Goal: Task Accomplishment & Management: Use online tool/utility

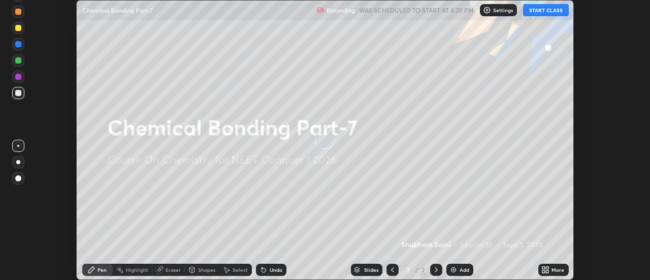
scroll to position [280, 650]
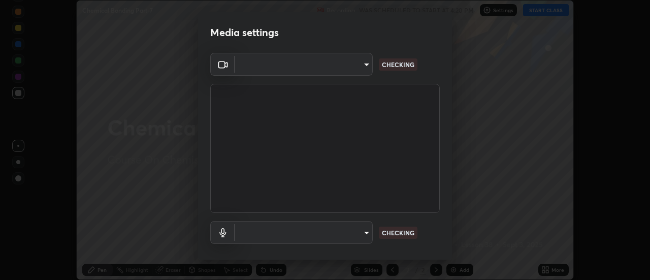
type input "0be616c92c2879d8fe19306c4b8383fc9b13f77197a30f876870ce6c7906effd"
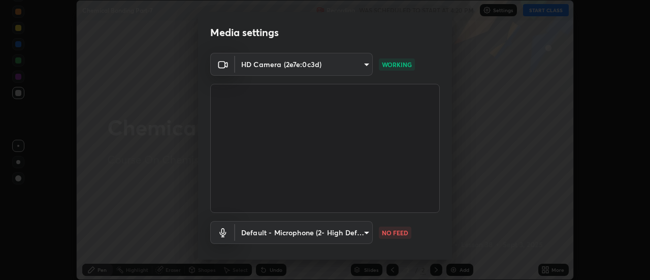
click at [329, 232] on body "Erase all Chemical Bonding Part-7 Recording WAS SCHEDULED TO START AT 4:20 PM S…" at bounding box center [325, 140] width 650 height 280
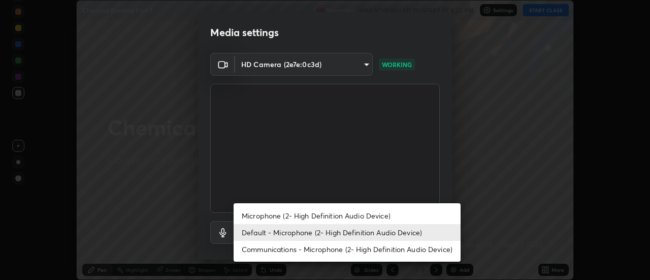
click at [255, 220] on li "Microphone (2- High Definition Audio Device)" at bounding box center [347, 215] width 227 height 17
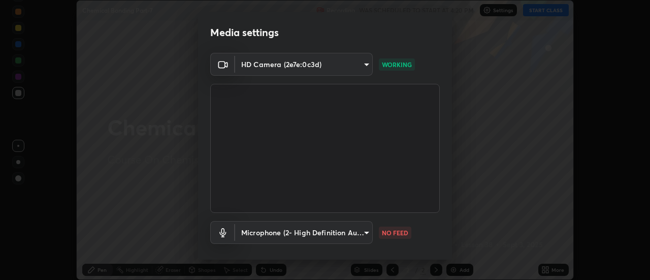
click at [261, 232] on body "Erase all Chemical Bonding Part-7 Recording WAS SCHEDULED TO START AT 4:20 PM S…" at bounding box center [325, 140] width 650 height 280
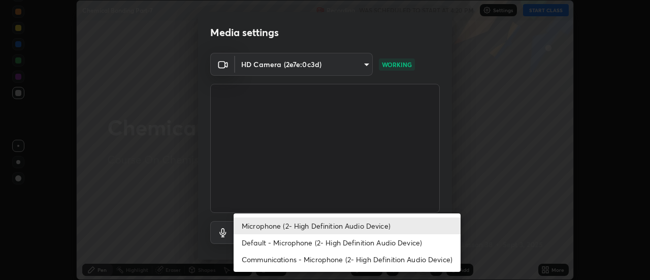
click at [270, 239] on li "Default - Microphone (2- High Definition Audio Device)" at bounding box center [347, 242] width 227 height 17
type input "default"
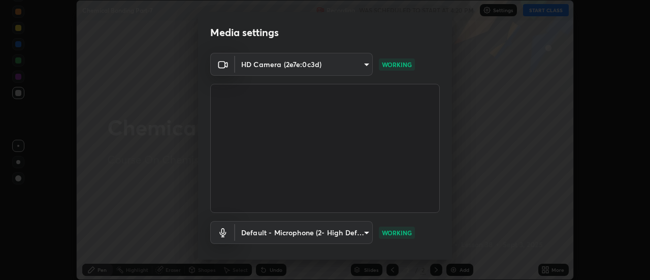
scroll to position [53, 0]
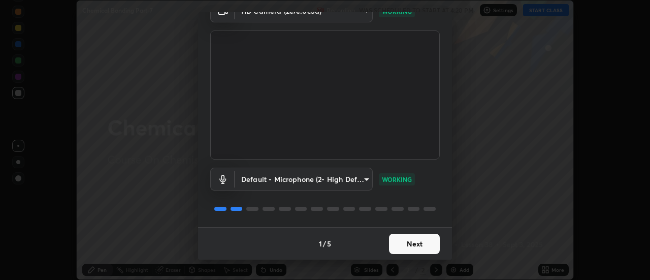
click at [417, 245] on button "Next" at bounding box center [414, 244] width 51 height 20
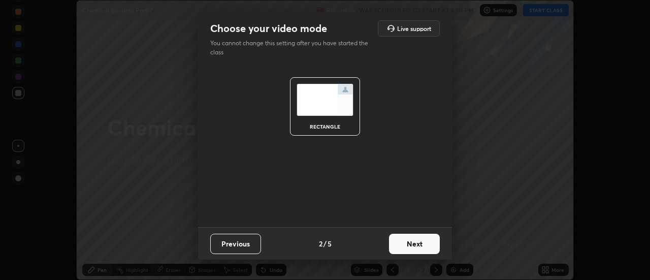
scroll to position [0, 0]
click at [427, 248] on button "Next" at bounding box center [414, 244] width 51 height 20
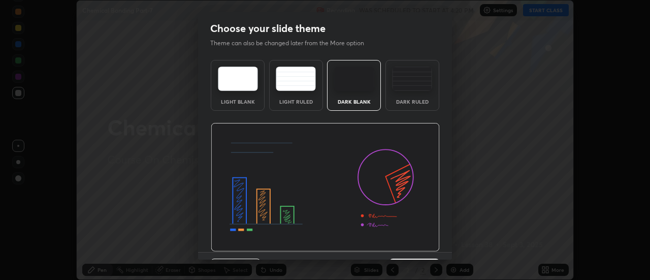
scroll to position [25, 0]
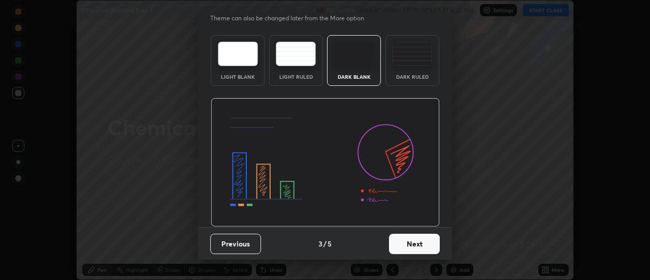
click at [417, 242] on button "Next" at bounding box center [414, 244] width 51 height 20
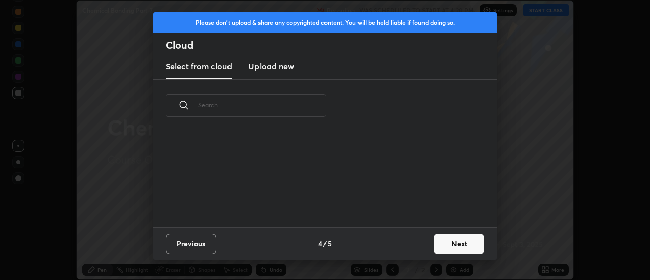
click at [454, 251] on button "Next" at bounding box center [459, 244] width 51 height 20
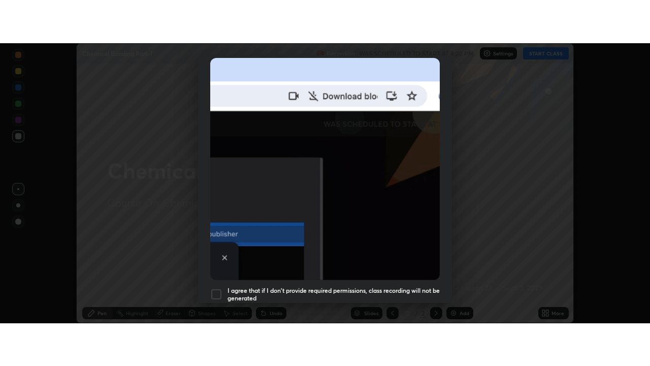
scroll to position [261, 0]
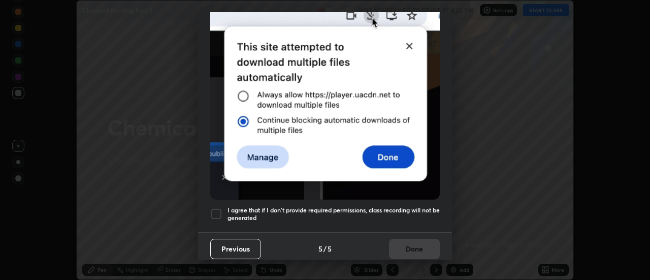
click at [225, 212] on div "I agree that if I don't provide required permissions, class recording will not …" at bounding box center [325, 214] width 230 height 12
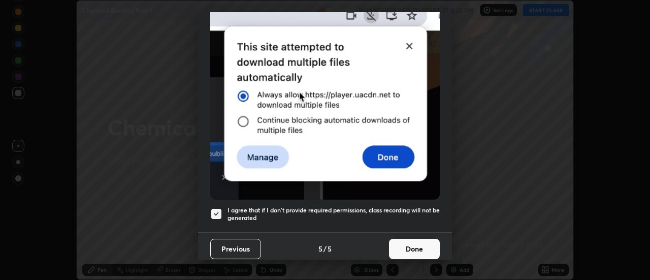
click at [424, 243] on button "Done" at bounding box center [414, 249] width 51 height 20
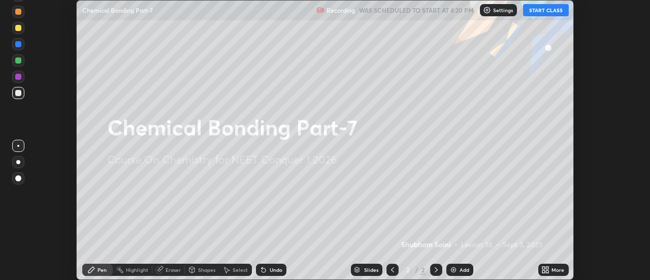
click at [547, 272] on icon at bounding box center [548, 271] width 3 height 3
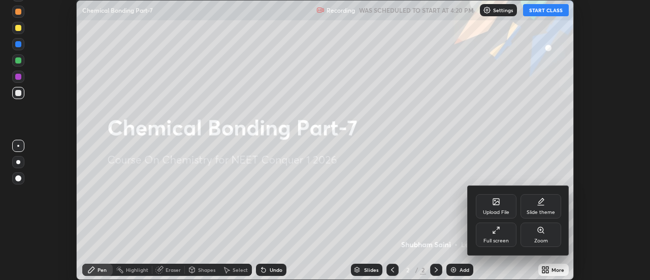
click at [502, 240] on div "Full screen" at bounding box center [496, 240] width 25 height 5
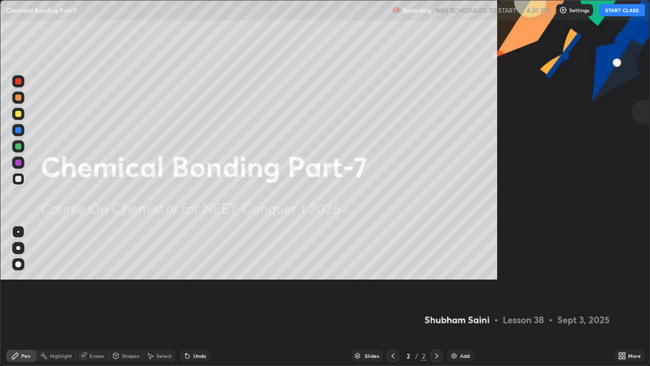
scroll to position [366, 650]
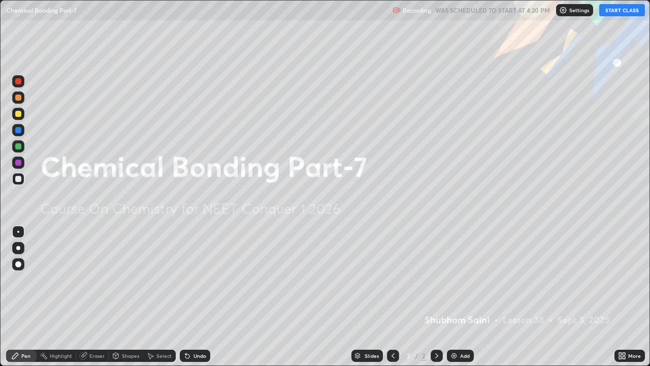
click at [627, 12] on button "START CLASS" at bounding box center [623, 10] width 46 height 12
click at [461, 279] on div "Add" at bounding box center [465, 355] width 10 height 5
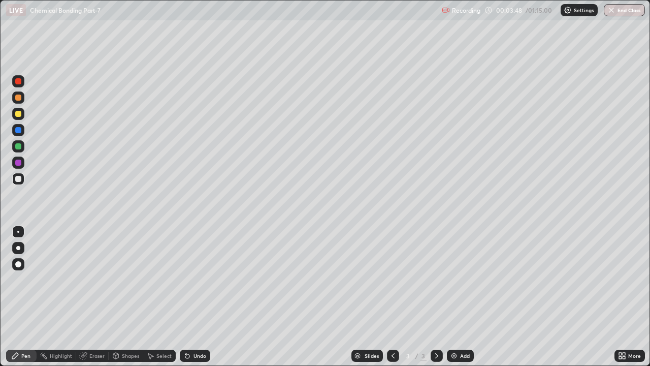
click at [18, 247] on div at bounding box center [18, 248] width 4 height 4
click at [19, 113] on div at bounding box center [18, 114] width 6 height 6
click at [19, 179] on div at bounding box center [18, 179] width 6 height 6
click at [126, 279] on div "Shapes" at bounding box center [126, 356] width 35 height 12
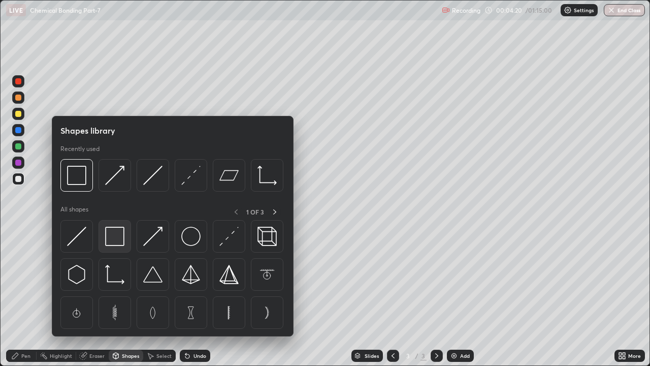
click at [117, 235] on img at bounding box center [114, 236] width 19 height 19
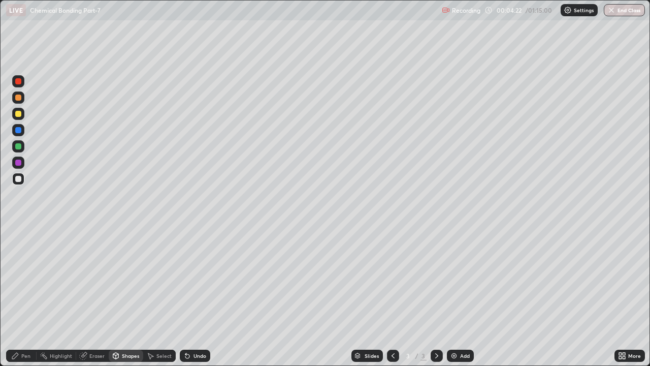
click at [23, 114] on div at bounding box center [18, 114] width 12 height 12
click at [21, 147] on div at bounding box center [18, 146] width 6 height 6
click at [201, 279] on div "Undo" at bounding box center [200, 355] width 13 height 5
click at [202, 279] on div "Undo" at bounding box center [195, 356] width 30 height 12
click at [23, 279] on div "Pen" at bounding box center [25, 355] width 9 height 5
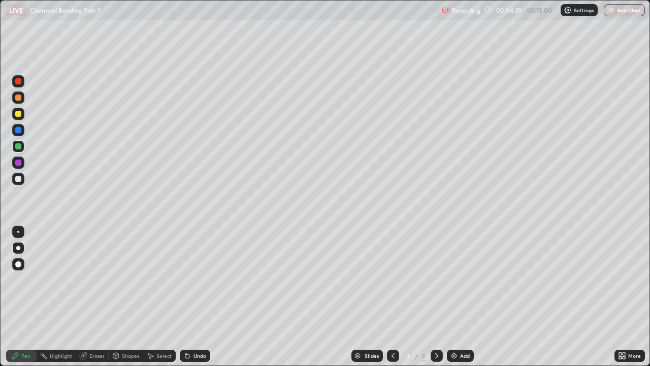
click at [192, 279] on div "Undo" at bounding box center [195, 356] width 30 height 12
click at [199, 279] on div "Undo" at bounding box center [200, 355] width 13 height 5
click at [201, 279] on div "Undo" at bounding box center [195, 356] width 30 height 12
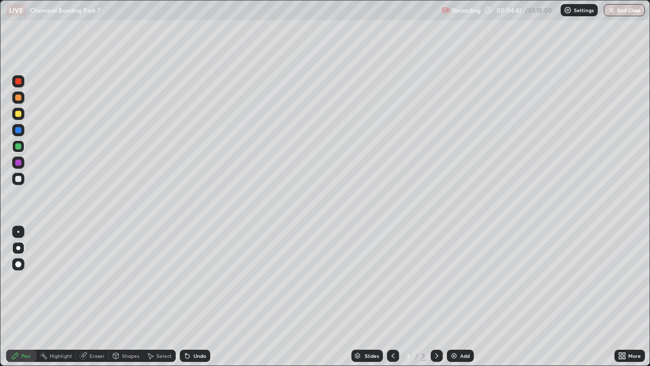
click at [202, 279] on div "Undo" at bounding box center [195, 356] width 30 height 12
click at [20, 181] on div at bounding box center [18, 179] width 6 height 6
click at [127, 279] on div "Shapes" at bounding box center [130, 355] width 17 height 5
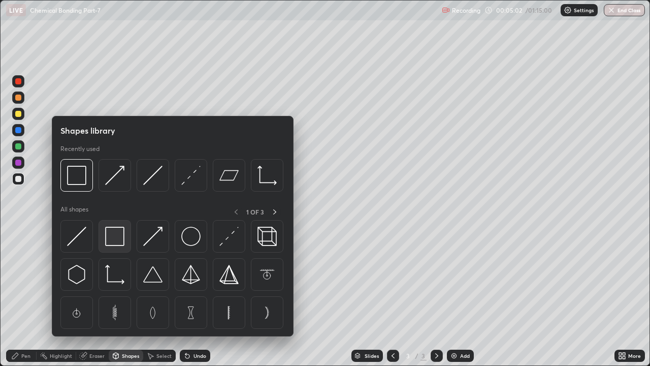
click at [112, 241] on img at bounding box center [114, 236] width 19 height 19
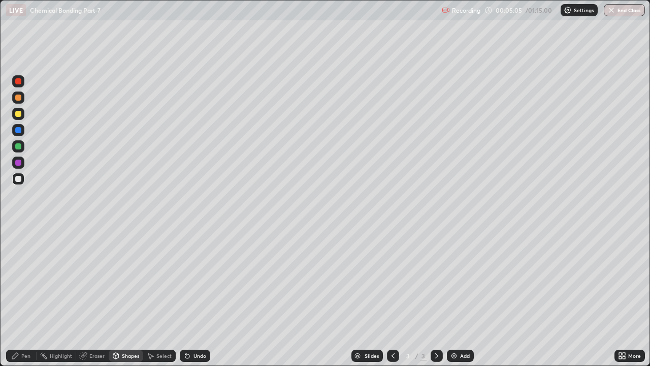
click at [127, 279] on div "Shapes" at bounding box center [130, 355] width 17 height 5
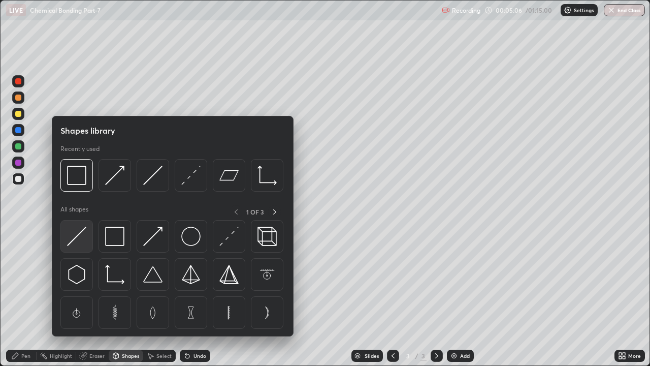
click at [87, 240] on div at bounding box center [76, 236] width 33 height 33
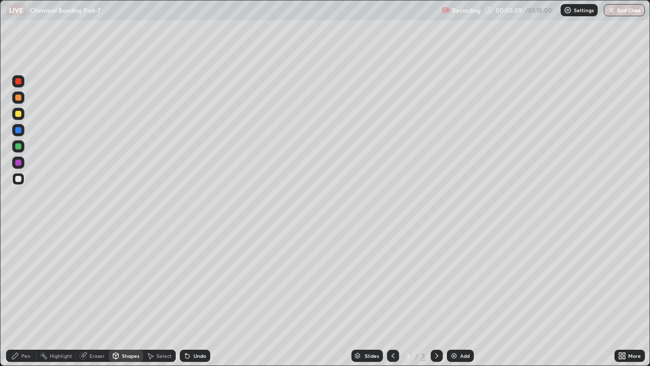
click at [23, 279] on div "Pen" at bounding box center [25, 355] width 9 height 5
click at [19, 114] on div at bounding box center [18, 114] width 6 height 6
click at [18, 129] on div at bounding box center [18, 130] width 6 height 6
click at [124, 279] on div "Shapes" at bounding box center [130, 355] width 17 height 5
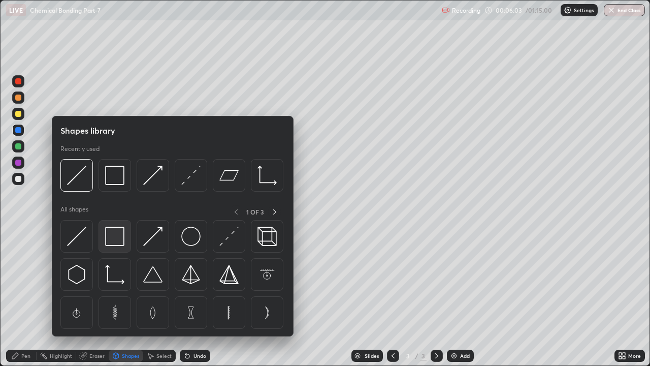
click at [117, 240] on img at bounding box center [114, 236] width 19 height 19
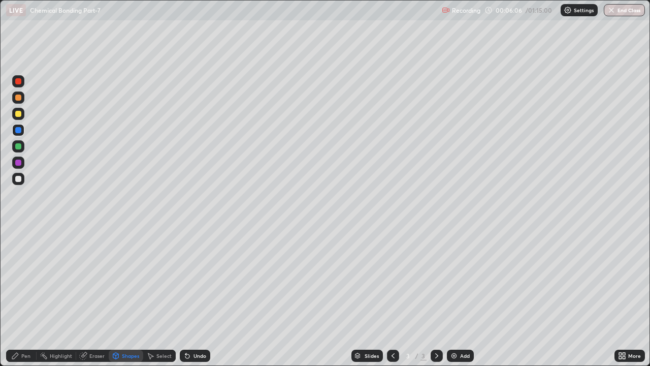
click at [19, 279] on icon at bounding box center [15, 356] width 8 height 8
click at [200, 279] on div "Undo" at bounding box center [200, 355] width 13 height 5
click at [198, 279] on div "Undo" at bounding box center [200, 355] width 13 height 5
click at [124, 279] on div "Shapes" at bounding box center [126, 356] width 35 height 12
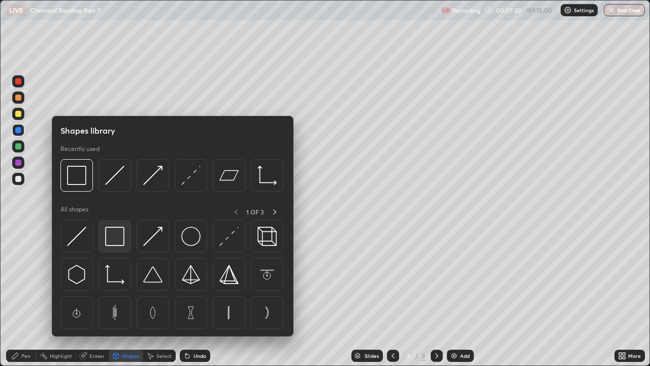
click at [118, 231] on img at bounding box center [114, 236] width 19 height 19
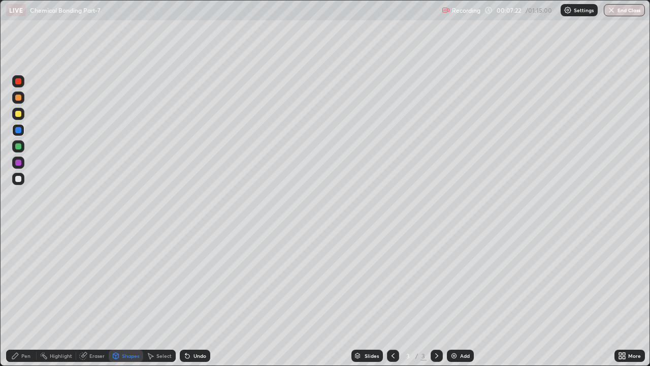
click at [21, 279] on div "Pen" at bounding box center [25, 355] width 9 height 5
click at [204, 279] on div "Undo" at bounding box center [200, 355] width 13 height 5
click at [206, 279] on div "Undo" at bounding box center [195, 356] width 30 height 12
click at [204, 279] on div "Undo" at bounding box center [195, 356] width 30 height 12
click at [206, 279] on div "Undo" at bounding box center [195, 356] width 30 height 12
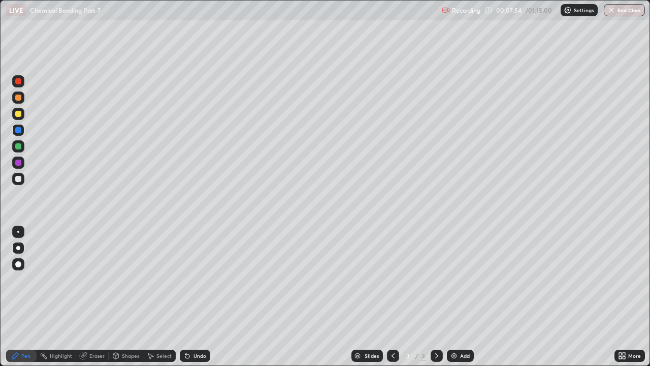
click at [206, 279] on div "Undo" at bounding box center [195, 356] width 30 height 12
click at [123, 279] on div "Shapes" at bounding box center [130, 355] width 17 height 5
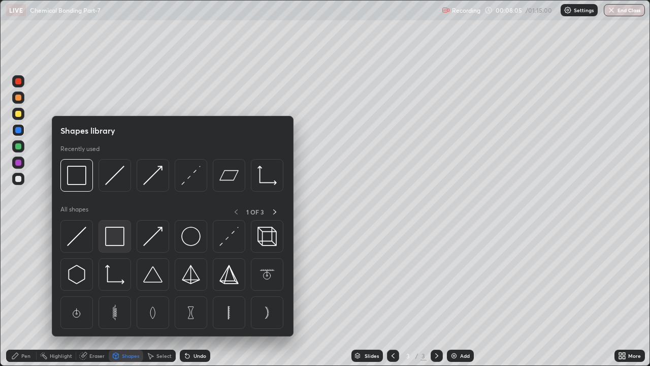
click at [119, 236] on img at bounding box center [114, 236] width 19 height 19
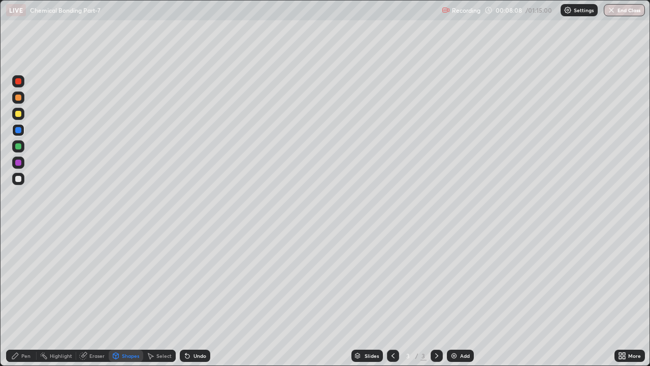
click at [22, 279] on div "Pen" at bounding box center [25, 355] width 9 height 5
click at [458, 279] on div "Add" at bounding box center [460, 356] width 27 height 12
click at [17, 112] on div at bounding box center [18, 114] width 6 height 6
click at [129, 279] on div "Shapes" at bounding box center [130, 355] width 17 height 5
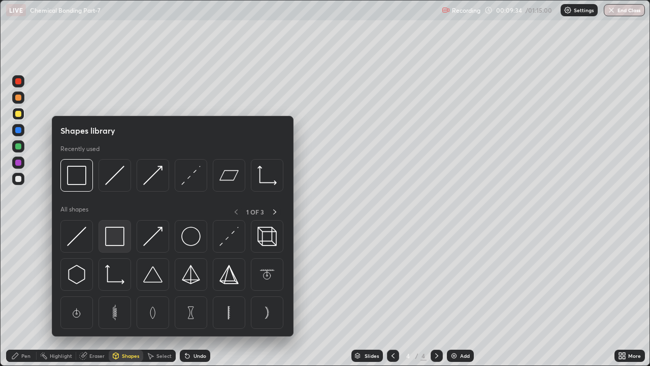
click at [116, 234] on img at bounding box center [114, 236] width 19 height 19
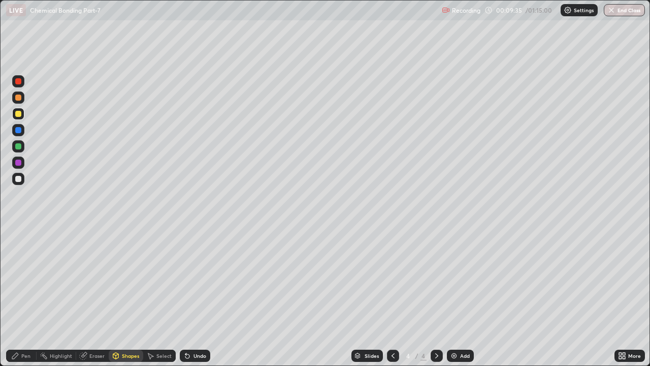
click at [20, 177] on div at bounding box center [18, 179] width 6 height 6
click at [19, 146] on div at bounding box center [18, 146] width 6 height 6
click at [195, 279] on div "Undo" at bounding box center [200, 355] width 13 height 5
click at [27, 279] on div "Pen" at bounding box center [25, 355] width 9 height 5
click at [195, 279] on div "Undo" at bounding box center [200, 355] width 13 height 5
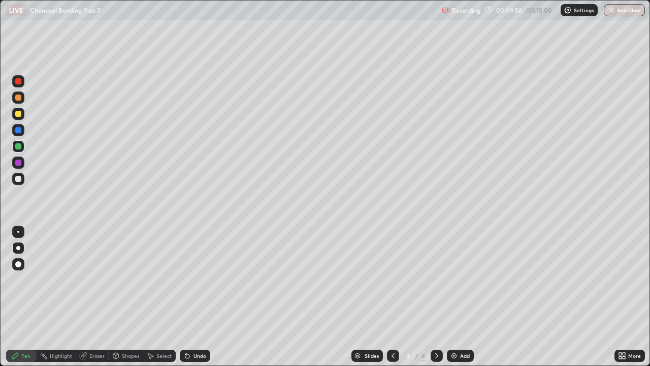
click at [198, 279] on div "Undo" at bounding box center [200, 355] width 13 height 5
click at [201, 279] on div "Undo" at bounding box center [200, 355] width 13 height 5
click at [198, 279] on div "Undo" at bounding box center [200, 355] width 13 height 5
click at [192, 279] on div "Undo" at bounding box center [195, 356] width 30 height 12
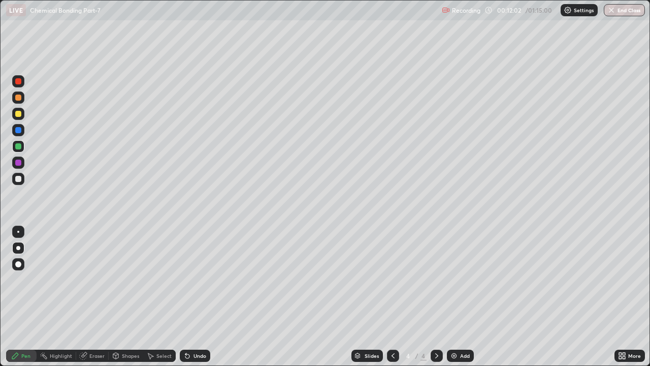
click at [465, 279] on div "Add" at bounding box center [465, 355] width 10 height 5
click at [20, 116] on div at bounding box center [18, 114] width 12 height 12
click at [463, 279] on div "Add" at bounding box center [465, 355] width 10 height 5
click at [21, 132] on div at bounding box center [18, 130] width 12 height 12
click at [195, 279] on div "Undo" at bounding box center [200, 355] width 13 height 5
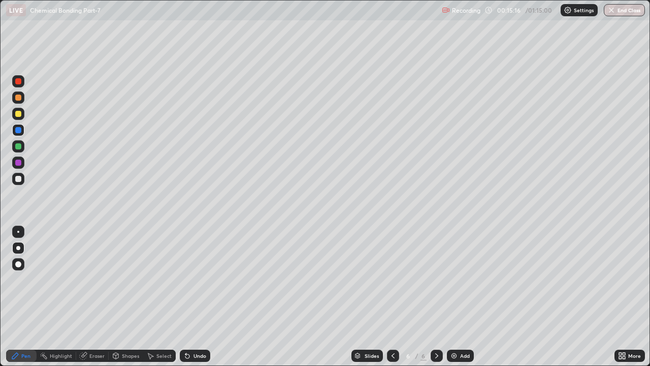
click at [391, 279] on icon at bounding box center [393, 356] width 8 height 8
click at [393, 279] on icon at bounding box center [393, 356] width 8 height 8
click at [392, 279] on icon at bounding box center [393, 356] width 8 height 8
click at [438, 279] on icon at bounding box center [437, 356] width 8 height 8
click at [435, 279] on icon at bounding box center [437, 356] width 8 height 8
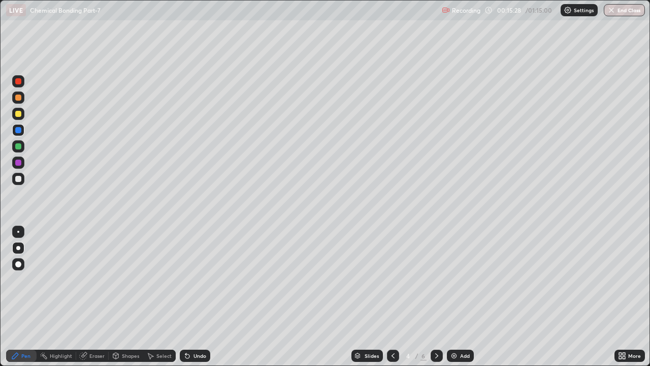
click at [434, 279] on icon at bounding box center [437, 356] width 8 height 8
click at [436, 279] on icon at bounding box center [437, 356] width 8 height 8
click at [392, 279] on icon at bounding box center [393, 356] width 8 height 8
click at [396, 279] on div at bounding box center [393, 356] width 12 height 12
click at [18, 82] on div at bounding box center [18, 81] width 6 height 6
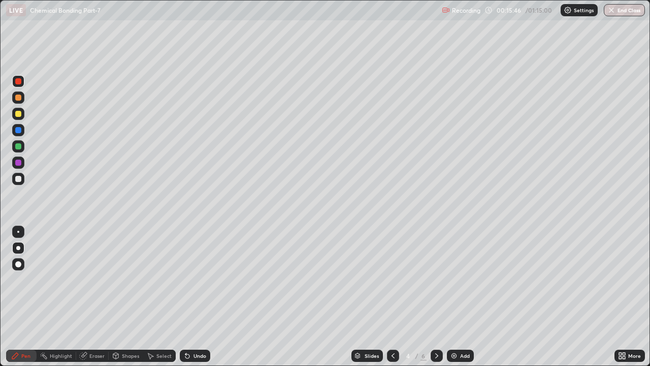
click at [435, 279] on icon at bounding box center [437, 356] width 8 height 8
click at [431, 279] on div at bounding box center [437, 356] width 12 height 12
click at [436, 279] on icon at bounding box center [437, 356] width 8 height 8
click at [460, 279] on div "Add" at bounding box center [465, 355] width 10 height 5
click at [17, 115] on div at bounding box center [18, 114] width 6 height 6
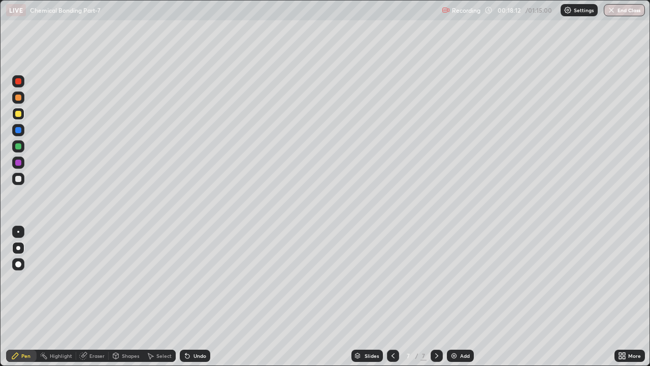
click at [203, 279] on div "Undo" at bounding box center [195, 356] width 30 height 12
click at [206, 279] on div "Undo" at bounding box center [195, 356] width 30 height 12
click at [194, 279] on div "Undo" at bounding box center [195, 356] width 30 height 12
click at [194, 279] on div "Undo" at bounding box center [200, 355] width 13 height 5
click at [196, 279] on div "Undo" at bounding box center [200, 355] width 13 height 5
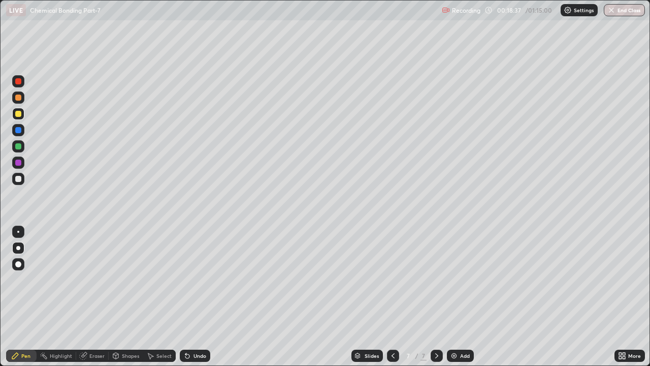
click at [194, 279] on div "Undo" at bounding box center [200, 355] width 13 height 5
click at [198, 279] on div "Undo" at bounding box center [195, 356] width 30 height 12
click at [394, 279] on icon at bounding box center [393, 356] width 8 height 8
click at [391, 279] on icon at bounding box center [393, 356] width 8 height 8
click at [392, 279] on icon at bounding box center [393, 356] width 8 height 8
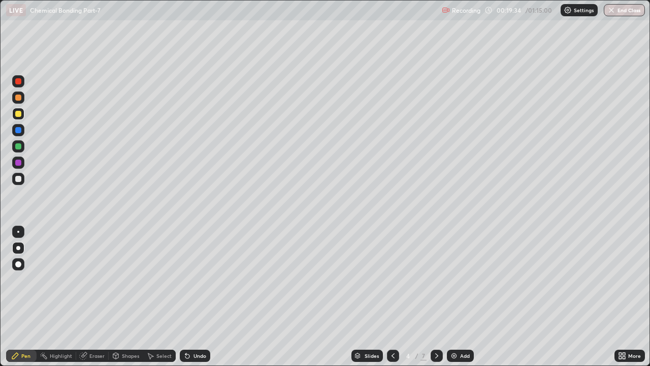
click at [392, 279] on icon at bounding box center [393, 355] width 3 height 5
click at [440, 279] on icon at bounding box center [437, 356] width 8 height 8
click at [200, 279] on div "Undo" at bounding box center [195, 356] width 30 height 12
click at [201, 279] on div "Undo" at bounding box center [200, 355] width 13 height 5
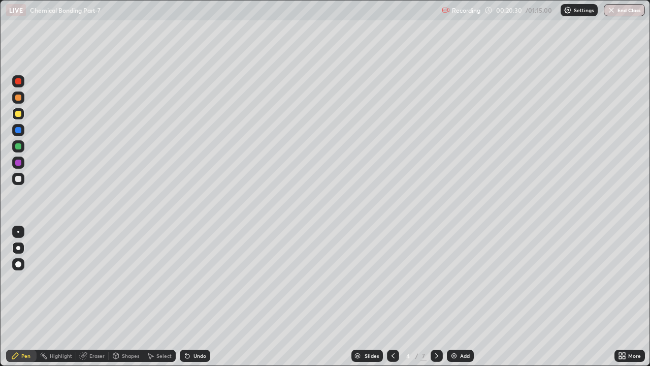
click at [203, 279] on div "Undo" at bounding box center [200, 355] width 13 height 5
click at [200, 279] on div "Undo" at bounding box center [200, 355] width 13 height 5
click at [204, 279] on div "Undo" at bounding box center [195, 356] width 30 height 12
click at [435, 279] on icon at bounding box center [437, 356] width 8 height 8
click at [436, 279] on icon at bounding box center [436, 355] width 3 height 5
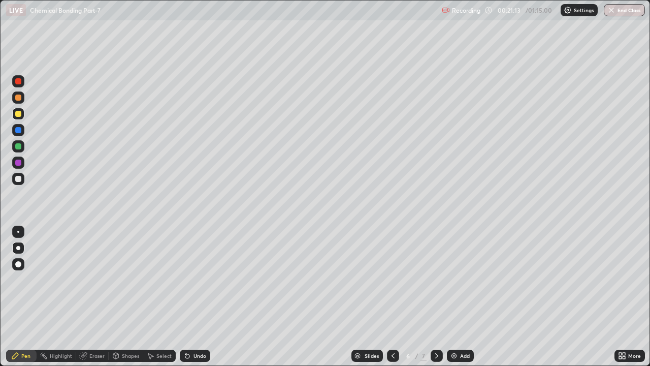
click at [392, 279] on icon at bounding box center [393, 356] width 8 height 8
click at [436, 279] on icon at bounding box center [437, 356] width 8 height 8
click at [431, 279] on div at bounding box center [437, 356] width 12 height 12
click at [387, 279] on div at bounding box center [393, 356] width 12 height 12
click at [436, 279] on icon at bounding box center [437, 356] width 8 height 8
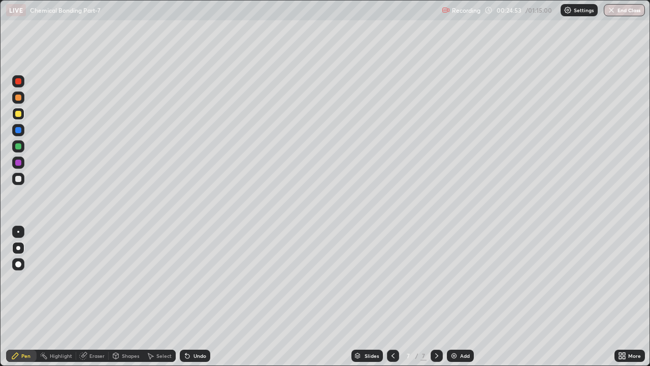
click at [457, 279] on div "Add" at bounding box center [460, 356] width 27 height 12
click at [203, 279] on div "Undo" at bounding box center [200, 355] width 13 height 5
click at [204, 279] on div "Undo" at bounding box center [195, 356] width 30 height 12
click at [124, 279] on div "Shapes" at bounding box center [130, 355] width 17 height 5
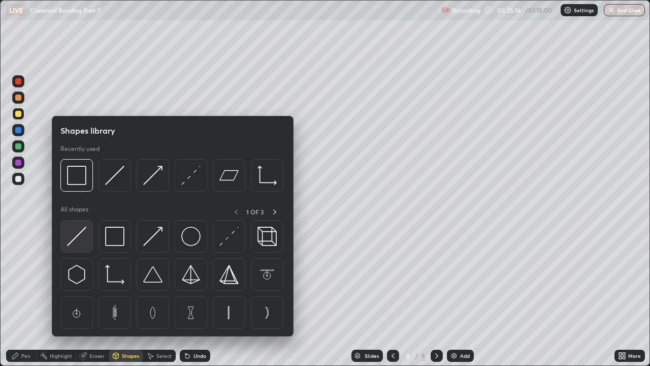
click at [81, 239] on img at bounding box center [76, 236] width 19 height 19
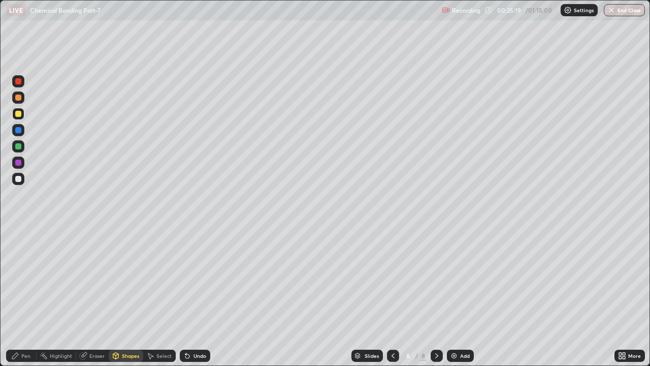
click at [21, 279] on div "Pen" at bounding box center [21, 356] width 30 height 12
click at [20, 177] on div at bounding box center [18, 179] width 6 height 6
click at [18, 116] on div at bounding box center [18, 114] width 6 height 6
click at [15, 182] on div at bounding box center [18, 179] width 12 height 12
click at [19, 115] on div at bounding box center [18, 114] width 6 height 6
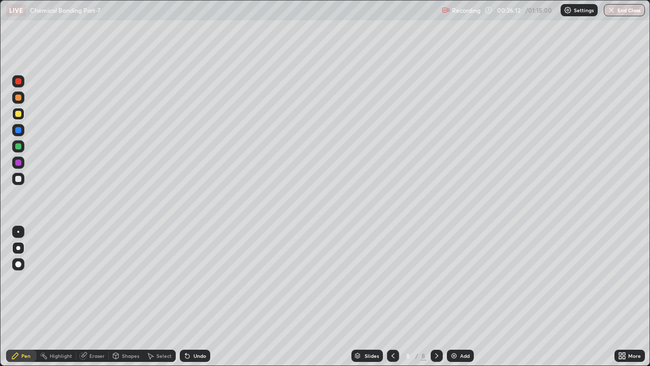
click at [20, 176] on div at bounding box center [18, 179] width 6 height 6
click at [16, 114] on div at bounding box center [18, 114] width 6 height 6
click at [17, 179] on div at bounding box center [18, 179] width 6 height 6
click at [18, 162] on div at bounding box center [18, 163] width 6 height 6
click at [205, 279] on div "Undo" at bounding box center [195, 356] width 30 height 12
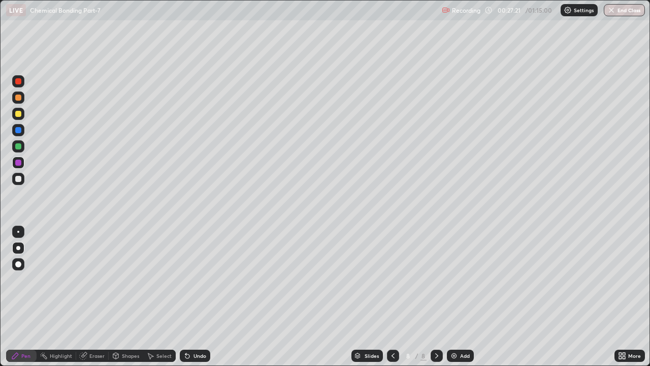
click at [209, 279] on div "Undo" at bounding box center [195, 356] width 30 height 12
click at [201, 279] on div "Undo" at bounding box center [200, 355] width 13 height 5
click at [206, 279] on div "Undo" at bounding box center [195, 356] width 30 height 12
click at [205, 279] on div "Undo" at bounding box center [195, 356] width 30 height 12
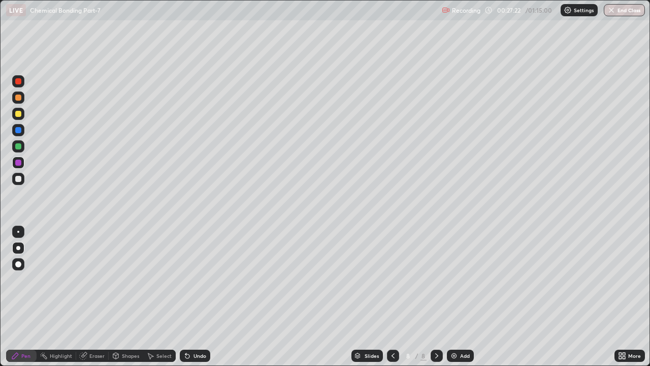
click at [205, 279] on div "Undo" at bounding box center [195, 356] width 30 height 12
click at [204, 279] on div "Undo" at bounding box center [195, 356] width 30 height 12
click at [203, 279] on div "Undo" at bounding box center [195, 356] width 30 height 12
click at [204, 279] on div "Undo" at bounding box center [195, 356] width 30 height 12
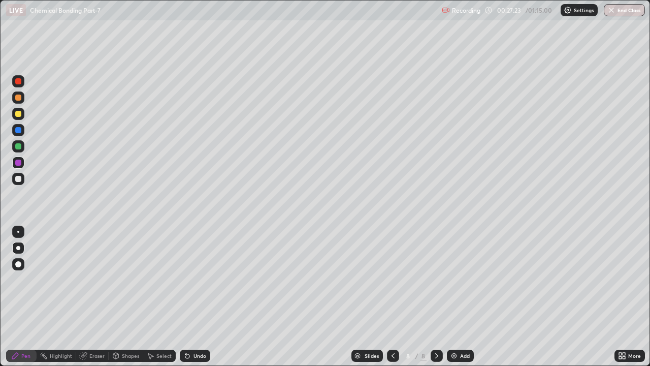
click at [204, 279] on div "Undo" at bounding box center [195, 356] width 30 height 12
click at [202, 279] on div "Undo" at bounding box center [195, 356] width 30 height 12
click at [455, 279] on div "Add" at bounding box center [460, 356] width 27 height 12
click at [17, 146] on div at bounding box center [18, 146] width 6 height 6
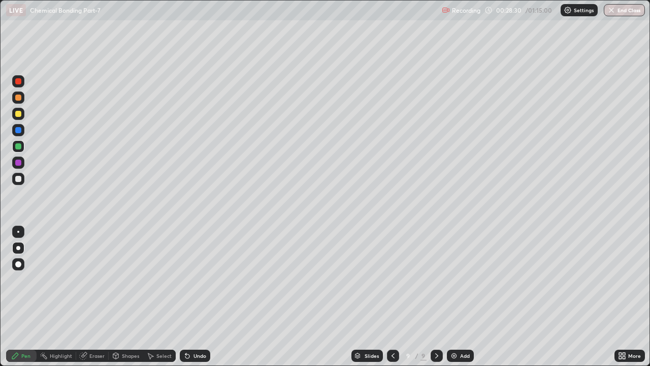
click at [16, 112] on div at bounding box center [18, 114] width 6 height 6
click at [197, 279] on div "Undo" at bounding box center [200, 355] width 13 height 5
click at [17, 96] on div at bounding box center [18, 98] width 6 height 6
click at [18, 145] on div at bounding box center [18, 146] width 6 height 6
click at [198, 279] on div "Undo" at bounding box center [200, 355] width 13 height 5
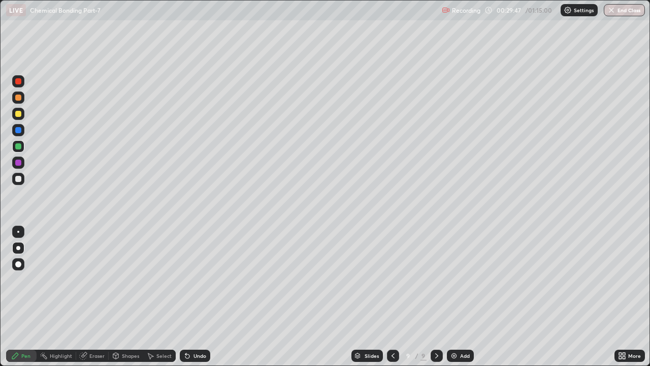
click at [198, 279] on div "Undo" at bounding box center [200, 355] width 13 height 5
click at [197, 279] on div "Undo" at bounding box center [200, 355] width 13 height 5
click at [198, 279] on div "Undo" at bounding box center [195, 356] width 30 height 12
click at [197, 279] on div "Undo" at bounding box center [195, 356] width 30 height 12
click at [195, 279] on div "Undo" at bounding box center [200, 355] width 13 height 5
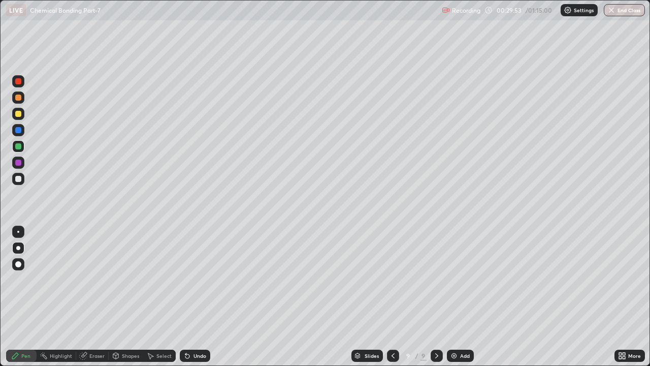
click at [127, 279] on div "Shapes" at bounding box center [130, 355] width 17 height 5
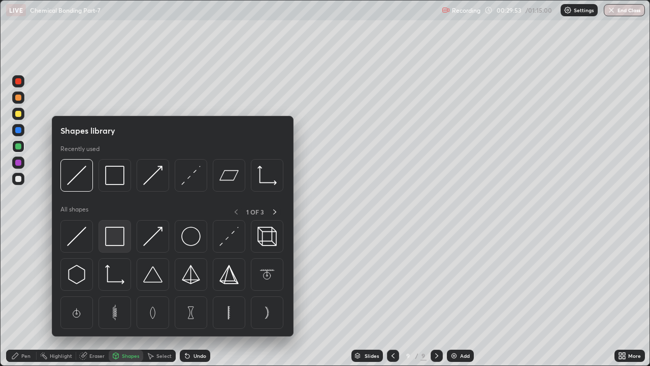
click at [114, 236] on img at bounding box center [114, 236] width 19 height 19
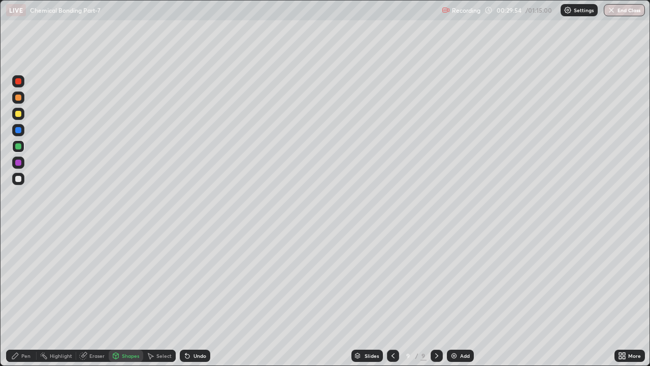
click at [21, 166] on div at bounding box center [18, 163] width 12 height 12
click at [14, 279] on icon at bounding box center [15, 356] width 6 height 6
click at [461, 279] on div "Add" at bounding box center [465, 355] width 10 height 5
click at [19, 111] on div at bounding box center [18, 114] width 6 height 6
click at [198, 279] on div "Undo" at bounding box center [200, 355] width 13 height 5
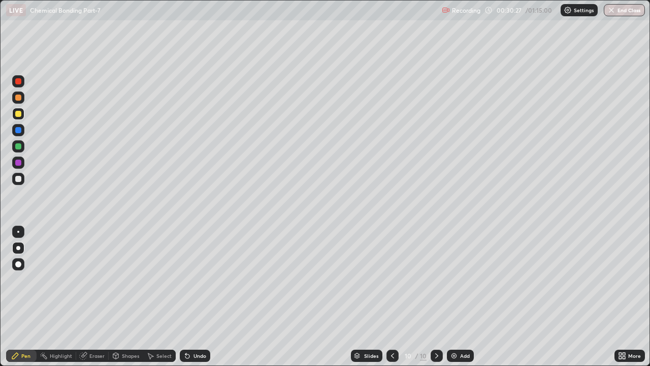
click at [202, 279] on div "Undo" at bounding box center [195, 356] width 30 height 12
click at [18, 96] on div at bounding box center [18, 98] width 6 height 6
click at [200, 279] on div "Undo" at bounding box center [200, 355] width 13 height 5
click at [16, 180] on div at bounding box center [18, 179] width 6 height 6
click at [17, 142] on div at bounding box center [18, 146] width 12 height 12
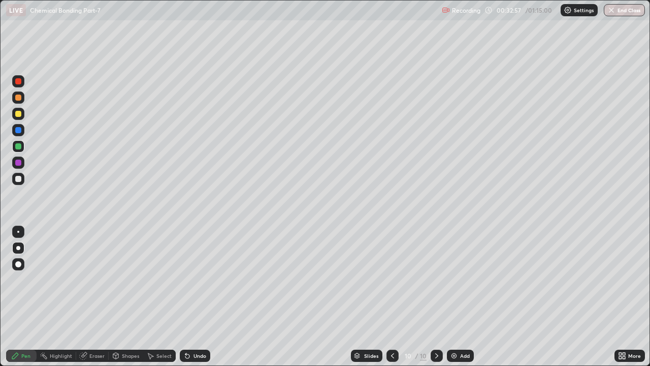
click at [200, 279] on div "Undo" at bounding box center [200, 355] width 13 height 5
click at [204, 279] on div "Undo" at bounding box center [200, 355] width 13 height 5
click at [207, 279] on div "Undo" at bounding box center [195, 356] width 30 height 12
click at [24, 134] on div at bounding box center [18, 130] width 12 height 12
click at [19, 111] on div at bounding box center [18, 114] width 6 height 6
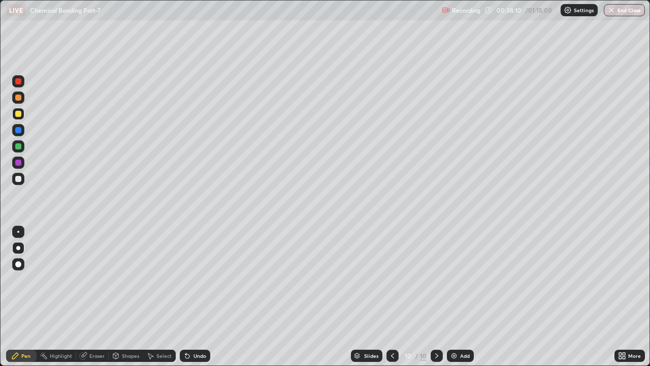
click at [454, 279] on img at bounding box center [454, 356] width 8 height 8
click at [19, 112] on div at bounding box center [18, 114] width 6 height 6
click at [21, 162] on div at bounding box center [18, 163] width 6 height 6
click at [92, 279] on div "Eraser" at bounding box center [96, 355] width 15 height 5
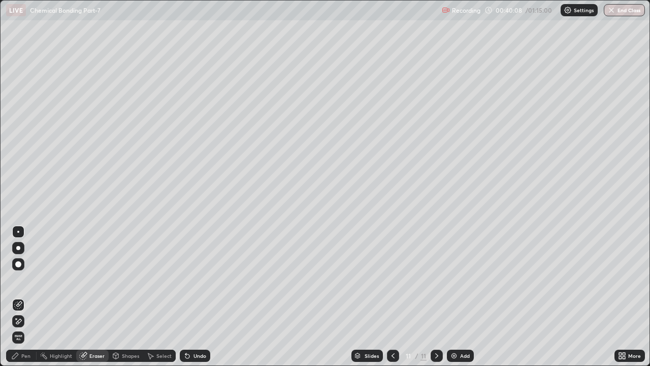
click at [16, 279] on icon at bounding box center [16, 318] width 1 height 1
click at [26, 279] on div "Pen" at bounding box center [25, 355] width 9 height 5
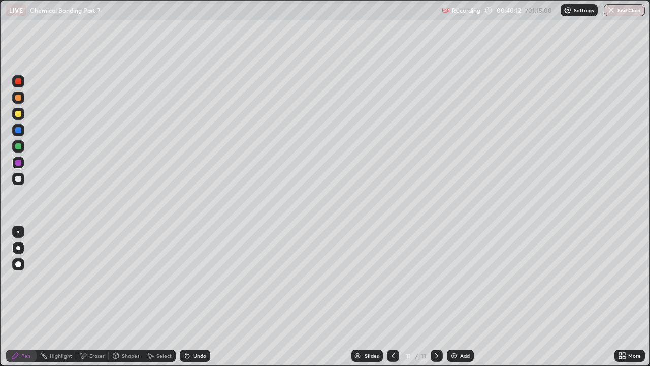
click at [19, 114] on div at bounding box center [18, 114] width 6 height 6
click at [19, 82] on div at bounding box center [18, 81] width 6 height 6
click at [203, 279] on div "Undo" at bounding box center [200, 355] width 13 height 5
click at [19, 118] on div at bounding box center [18, 114] width 12 height 12
click at [462, 279] on div "Add" at bounding box center [465, 355] width 10 height 5
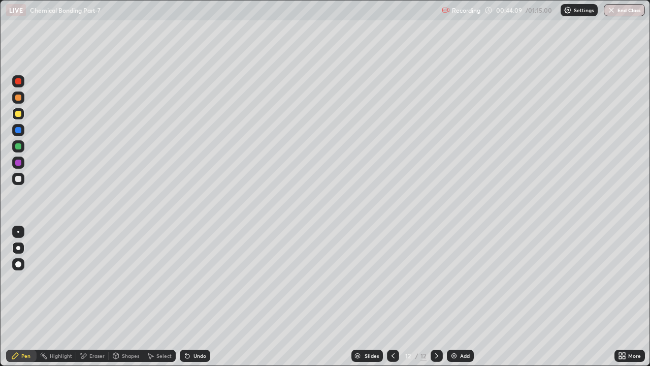
click at [15, 144] on div at bounding box center [18, 146] width 6 height 6
click at [18, 114] on div at bounding box center [18, 114] width 6 height 6
click at [18, 150] on div at bounding box center [18, 146] width 12 height 12
click at [20, 180] on div at bounding box center [18, 179] width 6 height 6
click at [130, 279] on div "Shapes" at bounding box center [130, 355] width 17 height 5
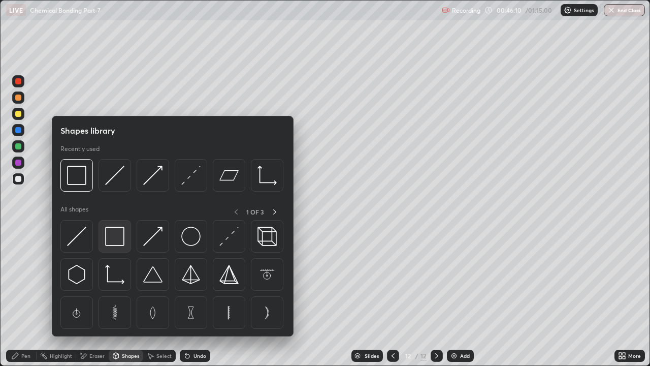
click at [111, 239] on img at bounding box center [114, 236] width 19 height 19
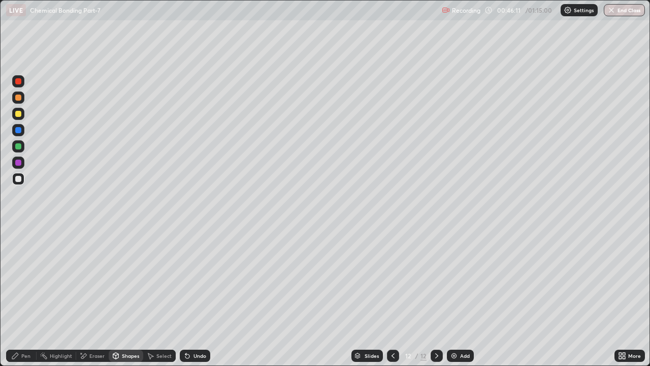
click at [27, 279] on div "Pen" at bounding box center [25, 355] width 9 height 5
click at [206, 279] on div "Undo" at bounding box center [195, 356] width 30 height 12
click at [205, 279] on div "Undo" at bounding box center [195, 356] width 30 height 12
click at [207, 279] on div "Undo" at bounding box center [195, 356] width 30 height 12
click at [465, 279] on div "Add" at bounding box center [465, 355] width 10 height 5
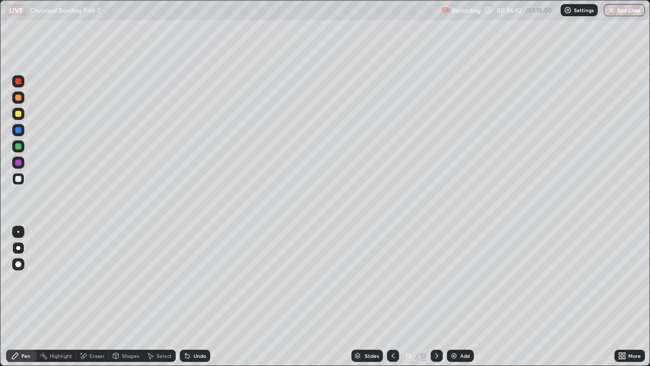
click at [18, 133] on div at bounding box center [18, 130] width 6 height 6
click at [18, 114] on div at bounding box center [18, 114] width 6 height 6
click at [204, 279] on div "Undo" at bounding box center [200, 355] width 13 height 5
click at [202, 279] on div "Undo" at bounding box center [200, 355] width 13 height 5
click at [204, 279] on div "Undo" at bounding box center [200, 355] width 13 height 5
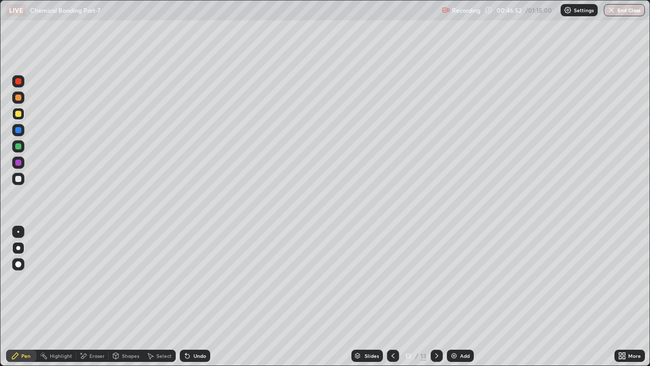
click at [203, 279] on div "Undo" at bounding box center [200, 355] width 13 height 5
click at [202, 279] on div "Undo" at bounding box center [195, 356] width 30 height 12
click at [225, 279] on div "Slides 13 / 13 Add" at bounding box center [412, 356] width 404 height 20
click at [206, 279] on div "Undo" at bounding box center [195, 356] width 30 height 12
click at [195, 279] on div "Undo" at bounding box center [200, 355] width 13 height 5
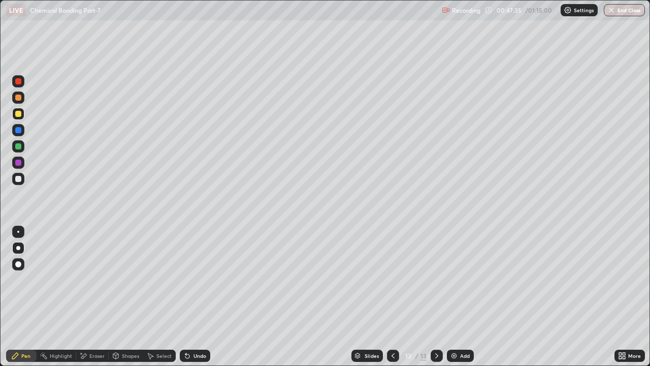
click at [20, 145] on div at bounding box center [18, 146] width 6 height 6
click at [194, 279] on div "Undo" at bounding box center [200, 355] width 13 height 5
click at [199, 279] on div "Undo" at bounding box center [200, 355] width 13 height 5
click at [201, 279] on div "Undo" at bounding box center [200, 355] width 13 height 5
click at [203, 279] on div "Undo" at bounding box center [200, 355] width 13 height 5
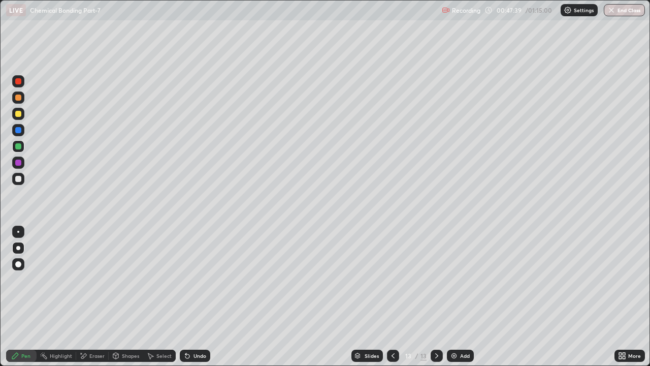
click at [204, 279] on div "Undo" at bounding box center [200, 355] width 13 height 5
click at [86, 279] on icon at bounding box center [83, 356] width 8 height 9
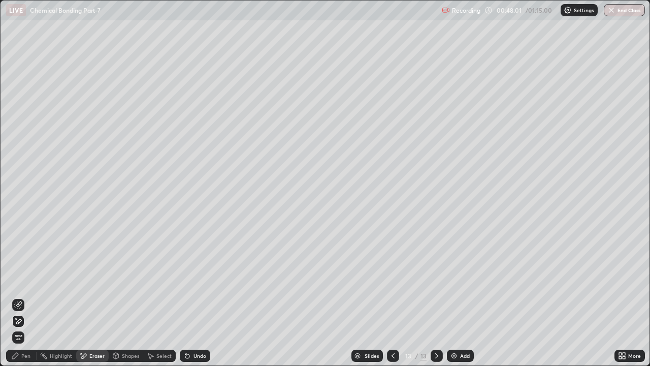
click at [16, 279] on icon at bounding box center [15, 356] width 6 height 6
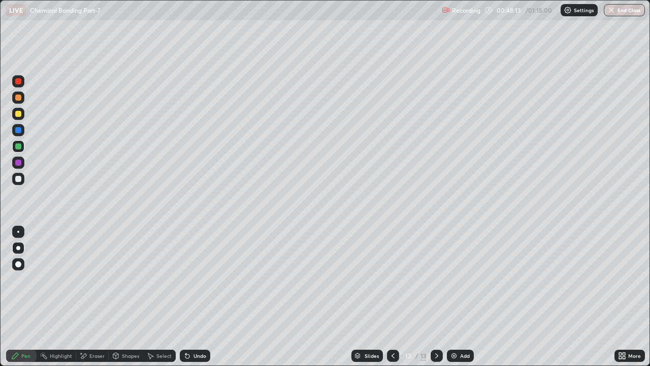
click at [18, 177] on div at bounding box center [18, 179] width 6 height 6
click at [95, 279] on div "Eraser" at bounding box center [96, 355] width 15 height 5
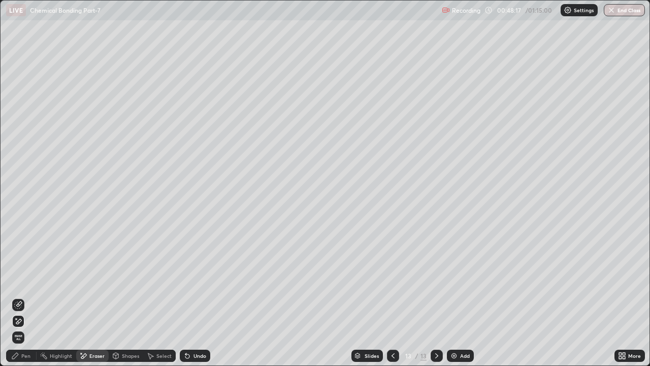
click at [22, 279] on div "Pen" at bounding box center [21, 356] width 30 height 12
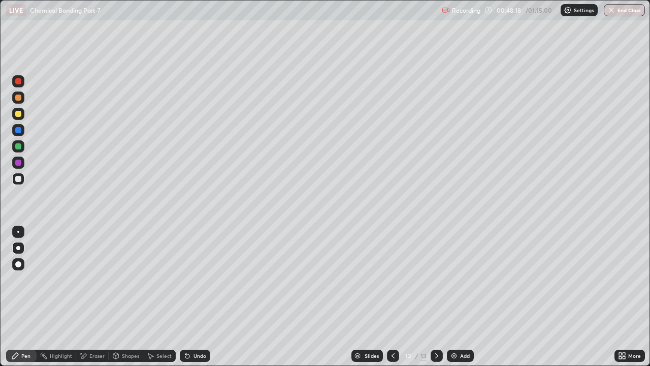
click at [19, 179] on div at bounding box center [18, 179] width 6 height 6
click at [18, 148] on div at bounding box center [18, 146] width 6 height 6
click at [19, 95] on div at bounding box center [18, 98] width 6 height 6
click at [204, 279] on div "Undo" at bounding box center [200, 355] width 13 height 5
click at [201, 279] on div "Undo" at bounding box center [200, 355] width 13 height 5
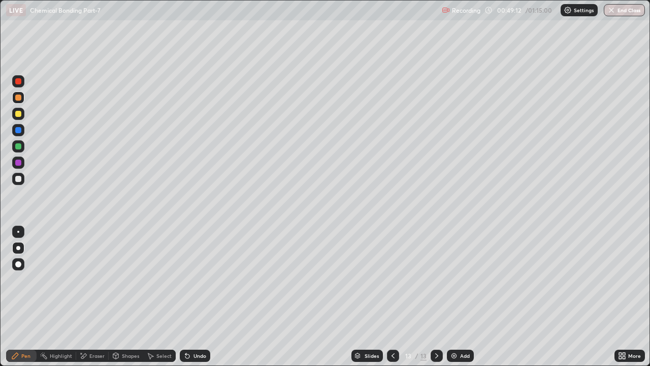
click at [198, 279] on div "Undo" at bounding box center [195, 356] width 30 height 12
click at [19, 81] on div at bounding box center [18, 81] width 6 height 6
click at [126, 279] on div "Shapes" at bounding box center [130, 355] width 17 height 5
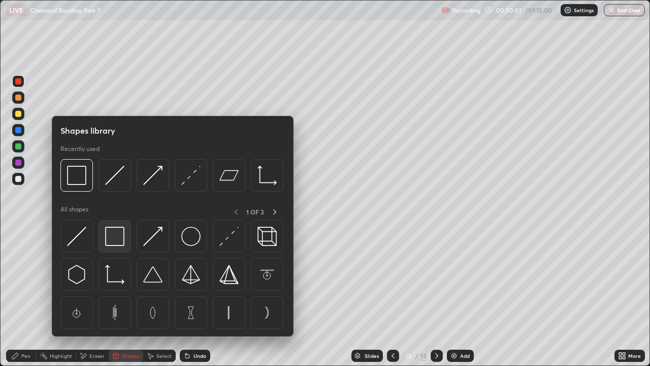
click at [113, 229] on img at bounding box center [114, 236] width 19 height 19
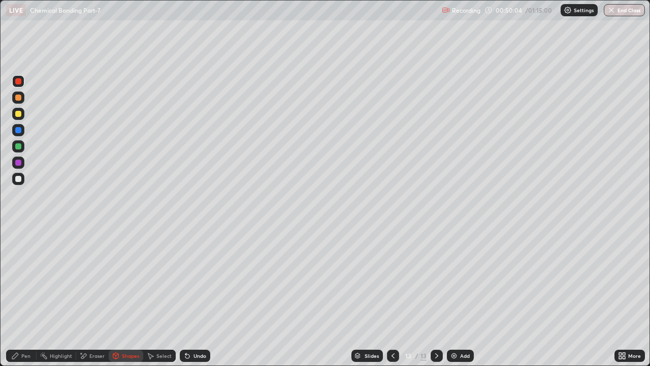
click at [22, 279] on div "Pen" at bounding box center [25, 355] width 9 height 5
click at [18, 173] on div at bounding box center [18, 179] width 12 height 12
click at [197, 279] on div "Undo" at bounding box center [200, 355] width 13 height 5
click at [202, 279] on div "Undo" at bounding box center [200, 355] width 13 height 5
click at [20, 80] on div at bounding box center [18, 81] width 6 height 6
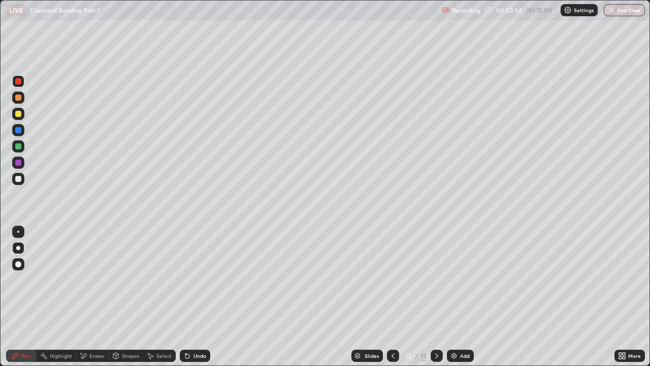
click at [129, 279] on div "Shapes" at bounding box center [130, 355] width 17 height 5
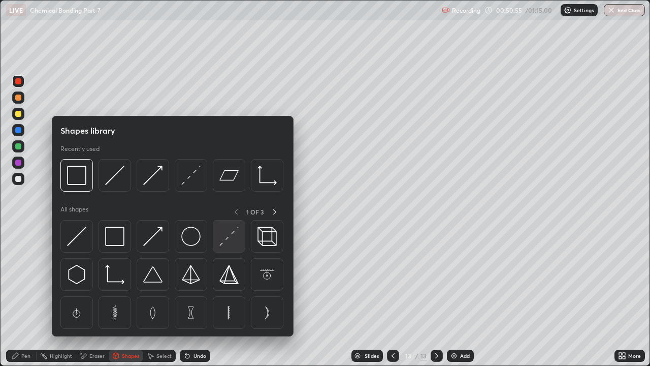
click at [231, 237] on img at bounding box center [229, 236] width 19 height 19
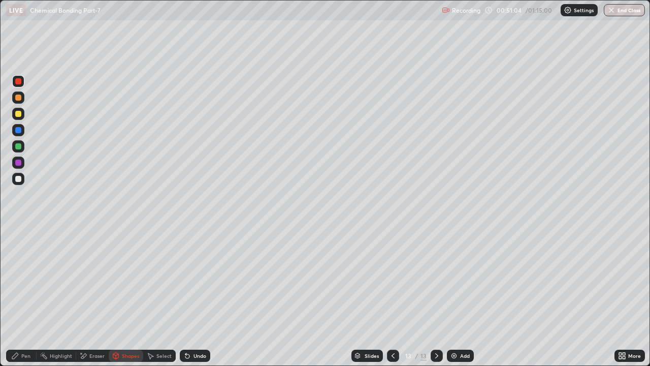
click at [201, 279] on div "Undo" at bounding box center [200, 355] width 13 height 5
click at [458, 279] on div "Add" at bounding box center [460, 356] width 27 height 12
click at [19, 114] on div at bounding box center [18, 114] width 6 height 6
click at [194, 279] on div "Undo" at bounding box center [195, 356] width 30 height 12
click at [194, 279] on div "Undo" at bounding box center [200, 355] width 13 height 5
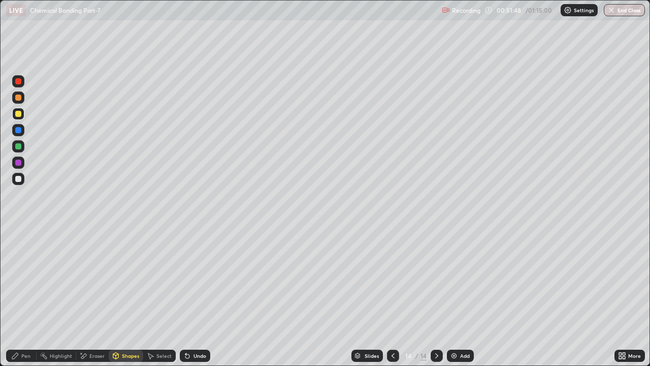
click at [23, 279] on div "Pen" at bounding box center [21, 356] width 30 height 12
click at [200, 279] on div "Undo" at bounding box center [195, 356] width 30 height 12
click at [199, 279] on div "Undo" at bounding box center [200, 355] width 13 height 5
click at [202, 279] on div "Undo" at bounding box center [200, 355] width 13 height 5
click at [205, 279] on div "Undo" at bounding box center [195, 356] width 30 height 12
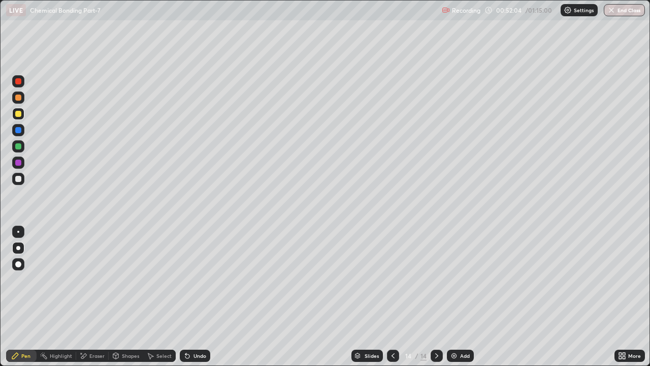
click at [206, 279] on div "Undo" at bounding box center [195, 356] width 30 height 12
click at [207, 279] on div "Undo" at bounding box center [195, 356] width 30 height 12
click at [20, 117] on div at bounding box center [18, 114] width 12 height 12
click at [17, 148] on div at bounding box center [18, 146] width 6 height 6
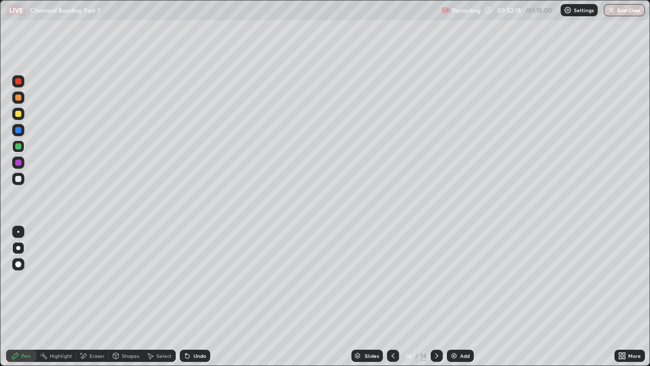
click at [127, 279] on div "Shapes" at bounding box center [130, 355] width 17 height 5
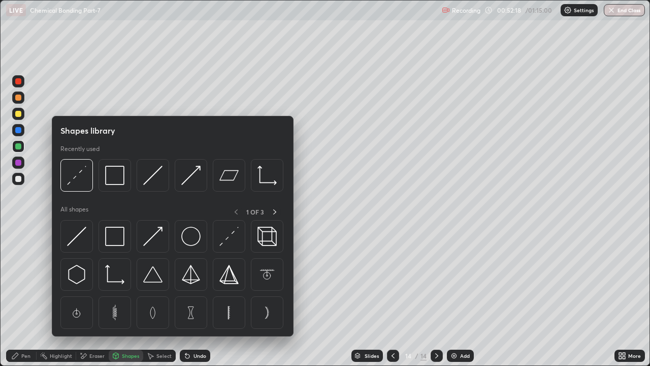
click at [109, 226] on div at bounding box center [115, 236] width 33 height 33
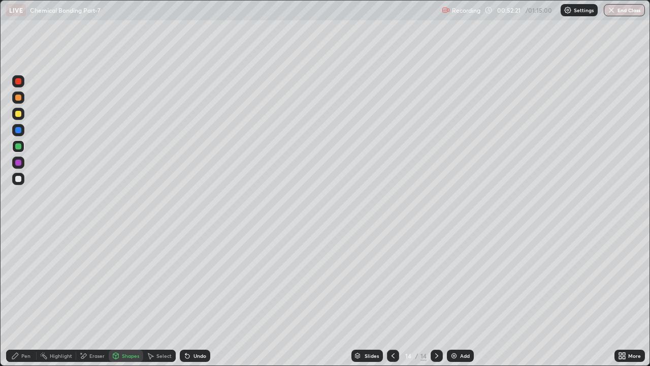
click at [18, 279] on icon at bounding box center [15, 356] width 8 height 8
click at [18, 175] on div at bounding box center [18, 179] width 12 height 12
click at [198, 279] on div "Undo" at bounding box center [200, 355] width 13 height 5
click at [201, 279] on div "Undo" at bounding box center [200, 355] width 13 height 5
click at [198, 279] on div "Undo" at bounding box center [195, 356] width 30 height 12
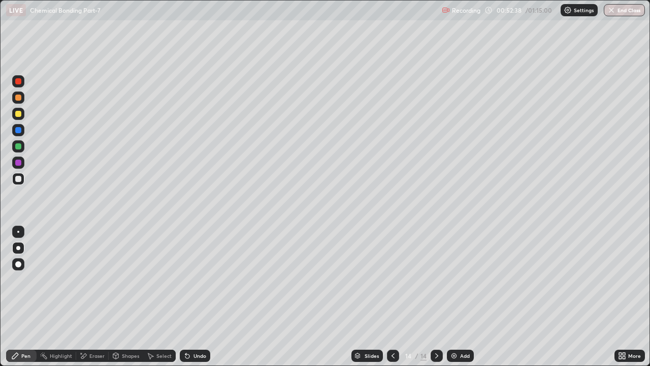
click at [197, 279] on div "Undo" at bounding box center [195, 356] width 30 height 12
click at [199, 279] on div "Undo" at bounding box center [195, 356] width 30 height 12
click at [129, 279] on div "Shapes" at bounding box center [130, 355] width 17 height 5
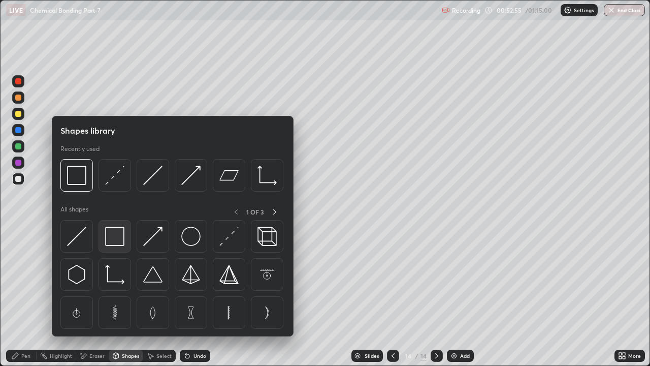
click at [111, 230] on img at bounding box center [114, 236] width 19 height 19
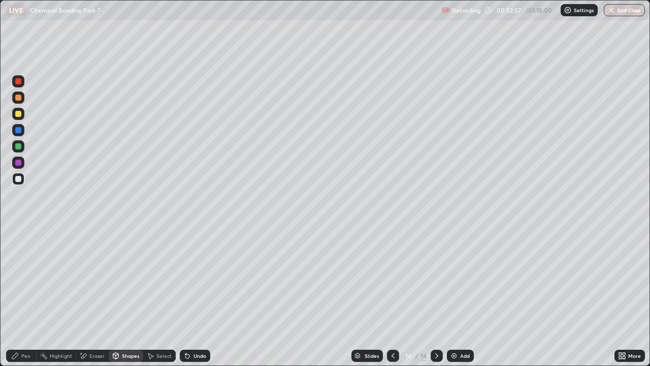
click at [24, 279] on div "Pen" at bounding box center [25, 355] width 9 height 5
click at [463, 279] on div "Add" at bounding box center [465, 355] width 10 height 5
click at [17, 112] on div at bounding box center [18, 114] width 6 height 6
click at [18, 178] on div at bounding box center [18, 179] width 6 height 6
click at [202, 279] on div "Undo" at bounding box center [200, 355] width 13 height 5
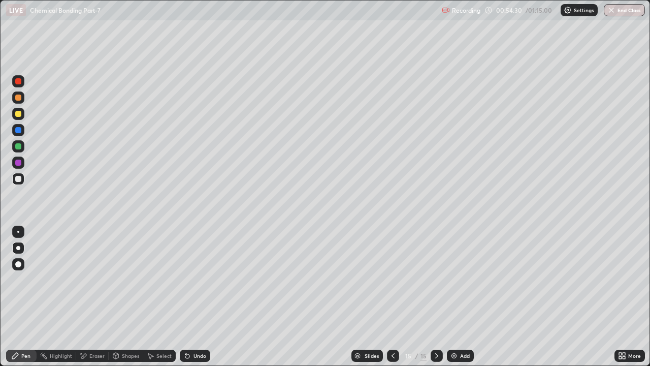
click at [20, 148] on div at bounding box center [18, 146] width 6 height 6
click at [457, 279] on img at bounding box center [454, 356] width 8 height 8
click at [18, 181] on div at bounding box center [18, 179] width 6 height 6
click at [19, 117] on div at bounding box center [18, 114] width 12 height 12
click at [19, 164] on div at bounding box center [18, 163] width 6 height 6
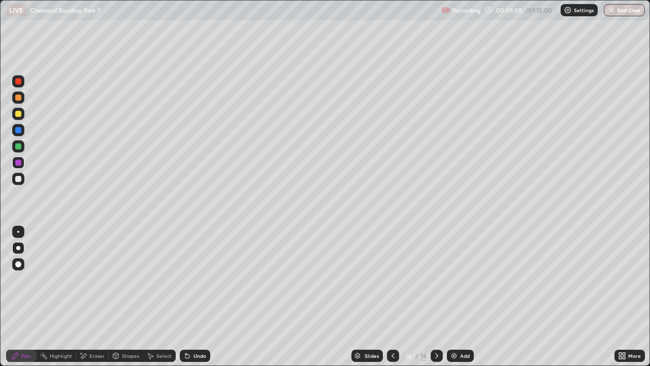
click at [23, 146] on div at bounding box center [18, 146] width 12 height 12
click at [89, 279] on div "Eraser" at bounding box center [96, 355] width 15 height 5
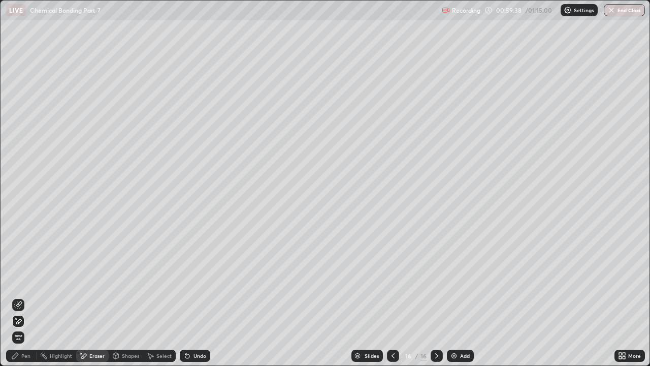
click at [20, 279] on div "Pen" at bounding box center [21, 356] width 30 height 12
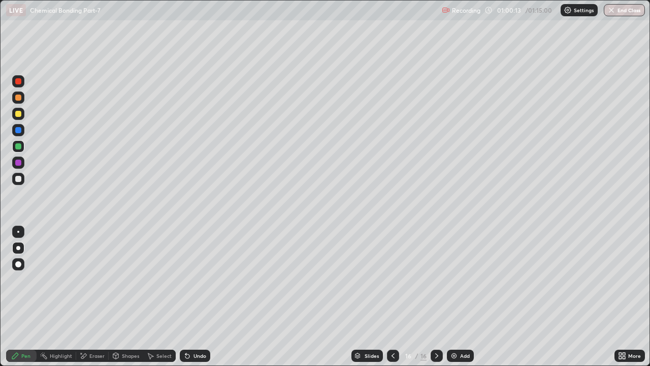
click at [202, 279] on div "Undo" at bounding box center [195, 356] width 30 height 12
click at [206, 279] on div "Undo" at bounding box center [195, 356] width 30 height 12
click at [207, 279] on div "Undo" at bounding box center [195, 356] width 30 height 12
click at [15, 116] on div at bounding box center [18, 114] width 12 height 12
click at [21, 183] on div at bounding box center [18, 179] width 12 height 12
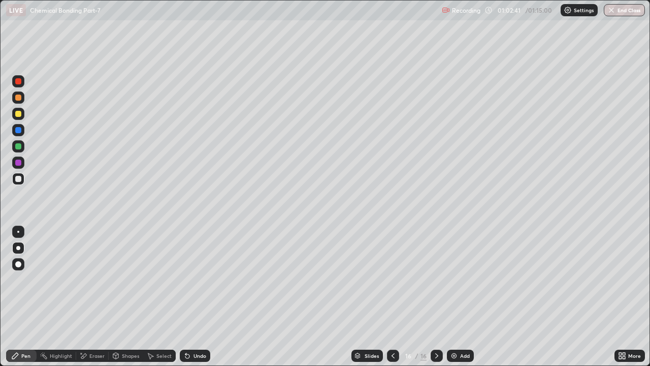
click at [437, 279] on icon at bounding box center [437, 356] width 8 height 8
click at [459, 279] on div "Add" at bounding box center [460, 356] width 27 height 12
click at [18, 99] on div at bounding box center [18, 98] width 6 height 6
click at [19, 116] on div at bounding box center [18, 114] width 6 height 6
click at [201, 279] on div "Undo" at bounding box center [195, 356] width 30 height 12
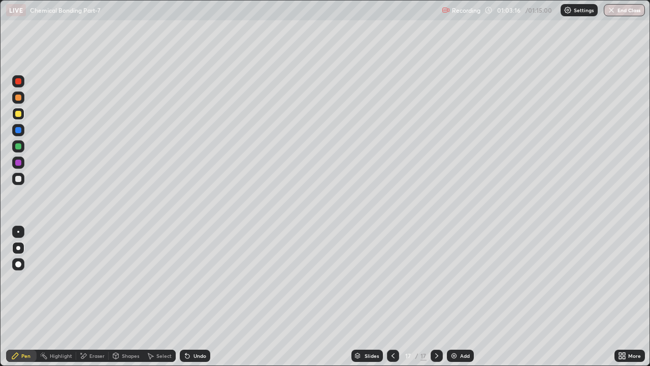
click at [200, 279] on div "Undo" at bounding box center [200, 355] width 13 height 5
click at [204, 279] on div "Undo" at bounding box center [195, 356] width 30 height 12
click at [199, 279] on div "Undo" at bounding box center [195, 356] width 30 height 12
click at [16, 126] on div at bounding box center [18, 130] width 12 height 12
click at [19, 146] on div at bounding box center [18, 146] width 6 height 6
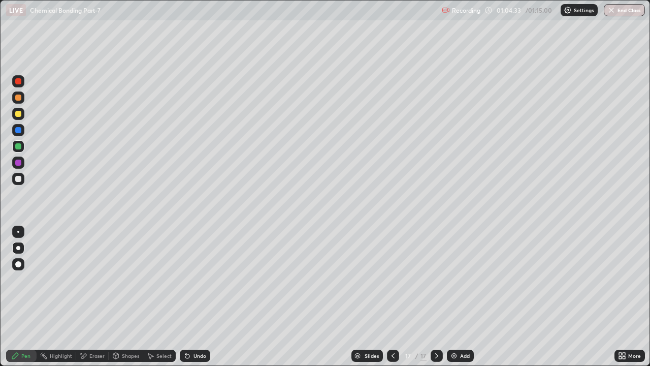
click at [18, 128] on div at bounding box center [18, 130] width 6 height 6
click at [18, 173] on div at bounding box center [18, 179] width 12 height 12
click at [22, 162] on div at bounding box center [18, 163] width 12 height 12
click at [204, 279] on div "Undo" at bounding box center [200, 355] width 13 height 5
click at [203, 279] on div "Undo" at bounding box center [195, 356] width 30 height 12
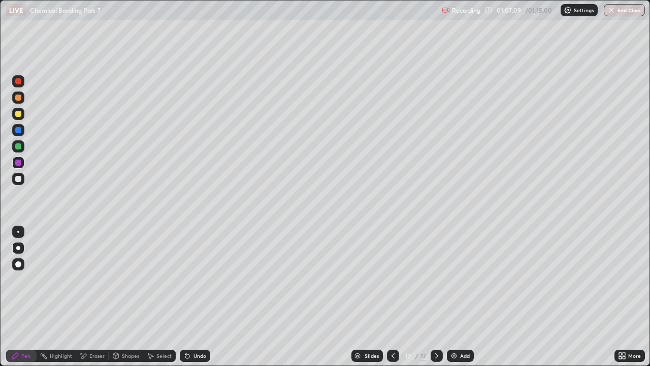
click at [458, 279] on div "Add" at bounding box center [460, 356] width 27 height 12
click at [17, 119] on div at bounding box center [18, 114] width 12 height 12
click at [21, 145] on div at bounding box center [18, 146] width 6 height 6
click at [17, 180] on div at bounding box center [18, 179] width 6 height 6
click at [618, 10] on button "End Class" at bounding box center [625, 10] width 40 height 12
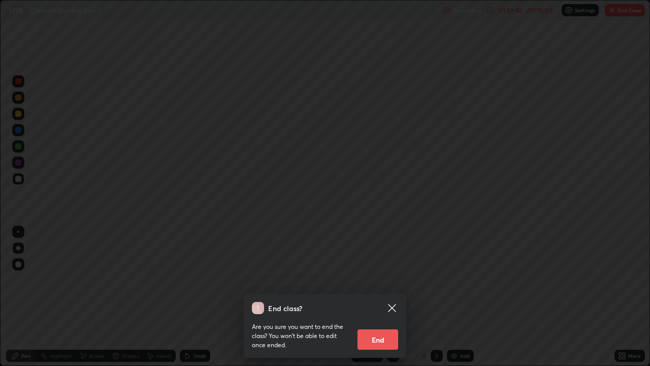
click at [374, 279] on button "End" at bounding box center [378, 339] width 41 height 20
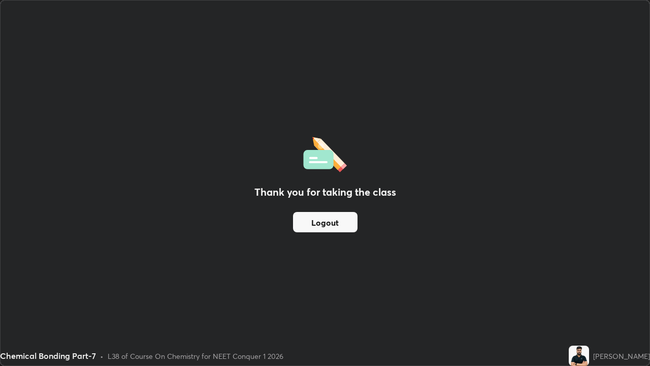
click at [376, 279] on div "Thank you for taking the class Logout" at bounding box center [325, 183] width 649 height 365
click at [333, 212] on button "Logout" at bounding box center [325, 222] width 65 height 20
click at [331, 220] on button "Logout" at bounding box center [325, 222] width 65 height 20
